Goal: Navigation & Orientation: Find specific page/section

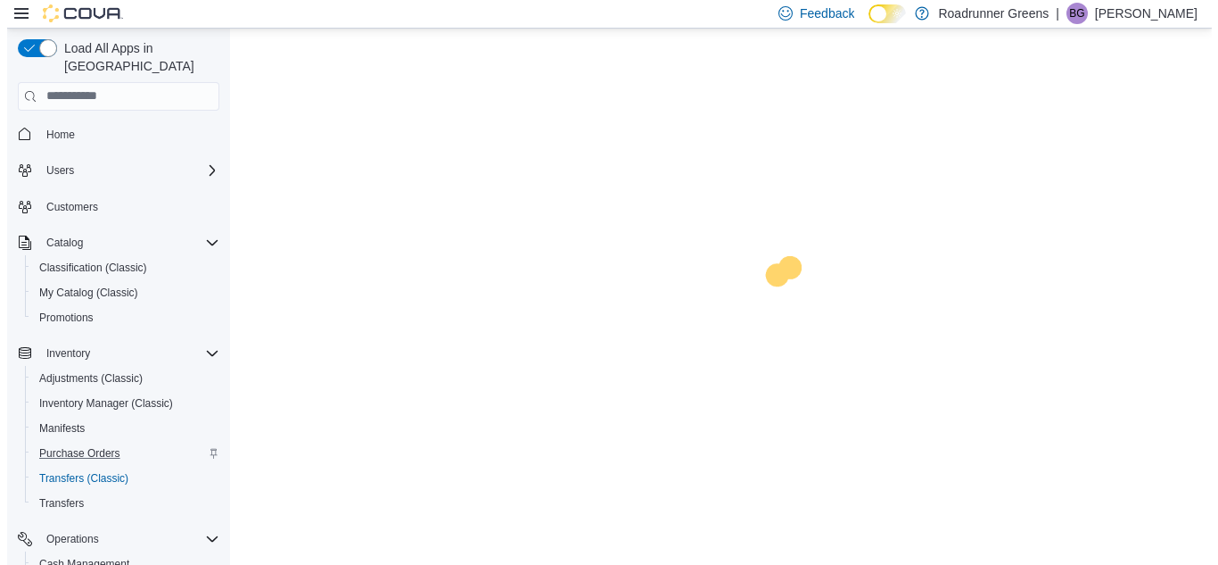
scroll to position [254, 0]
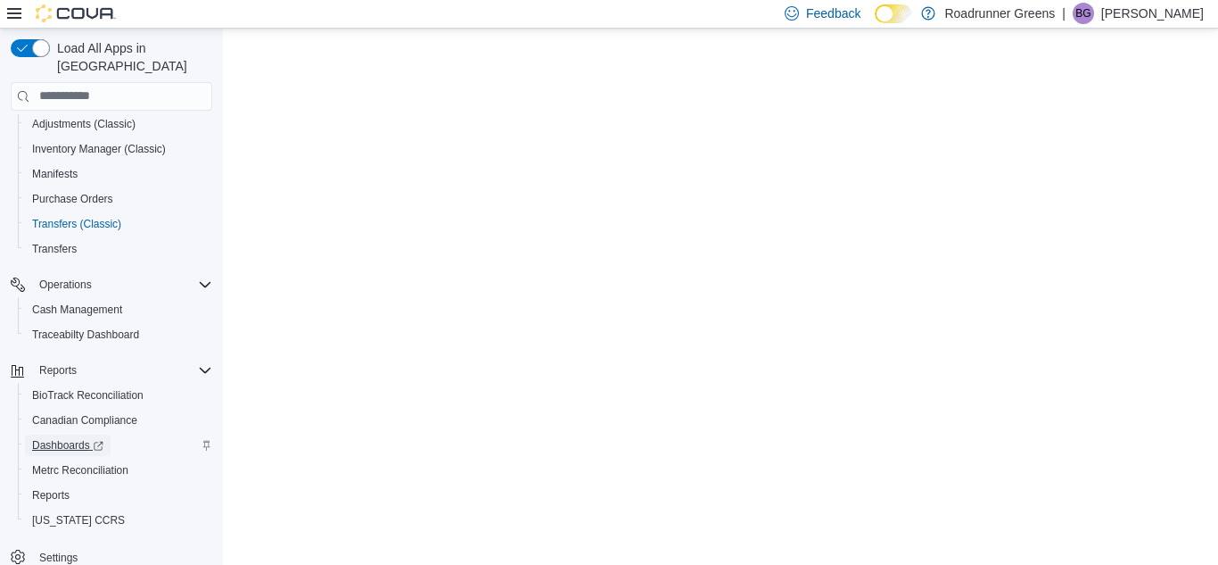
click at [53, 438] on span "Dashboards" at bounding box center [67, 445] width 71 height 14
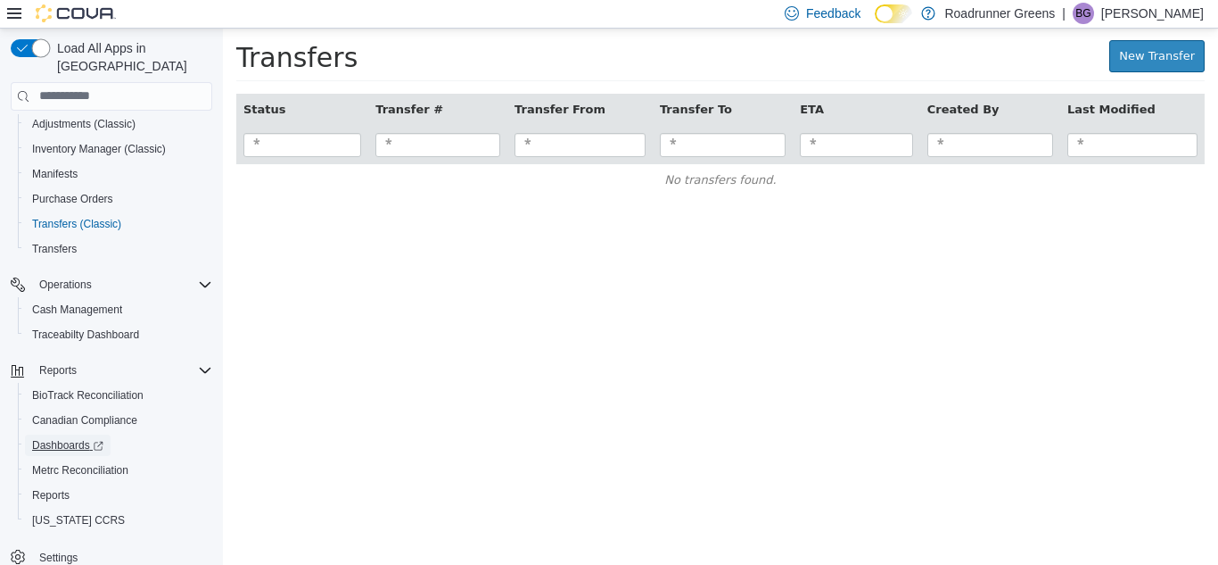
scroll to position [0, 0]
click at [537, 12] on div "Feedback Dark Mode Roadrunner Greens | BG [PERSON_NAME]" at bounding box center [609, 14] width 1218 height 29
